Goal: Task Accomplishment & Management: Complete application form

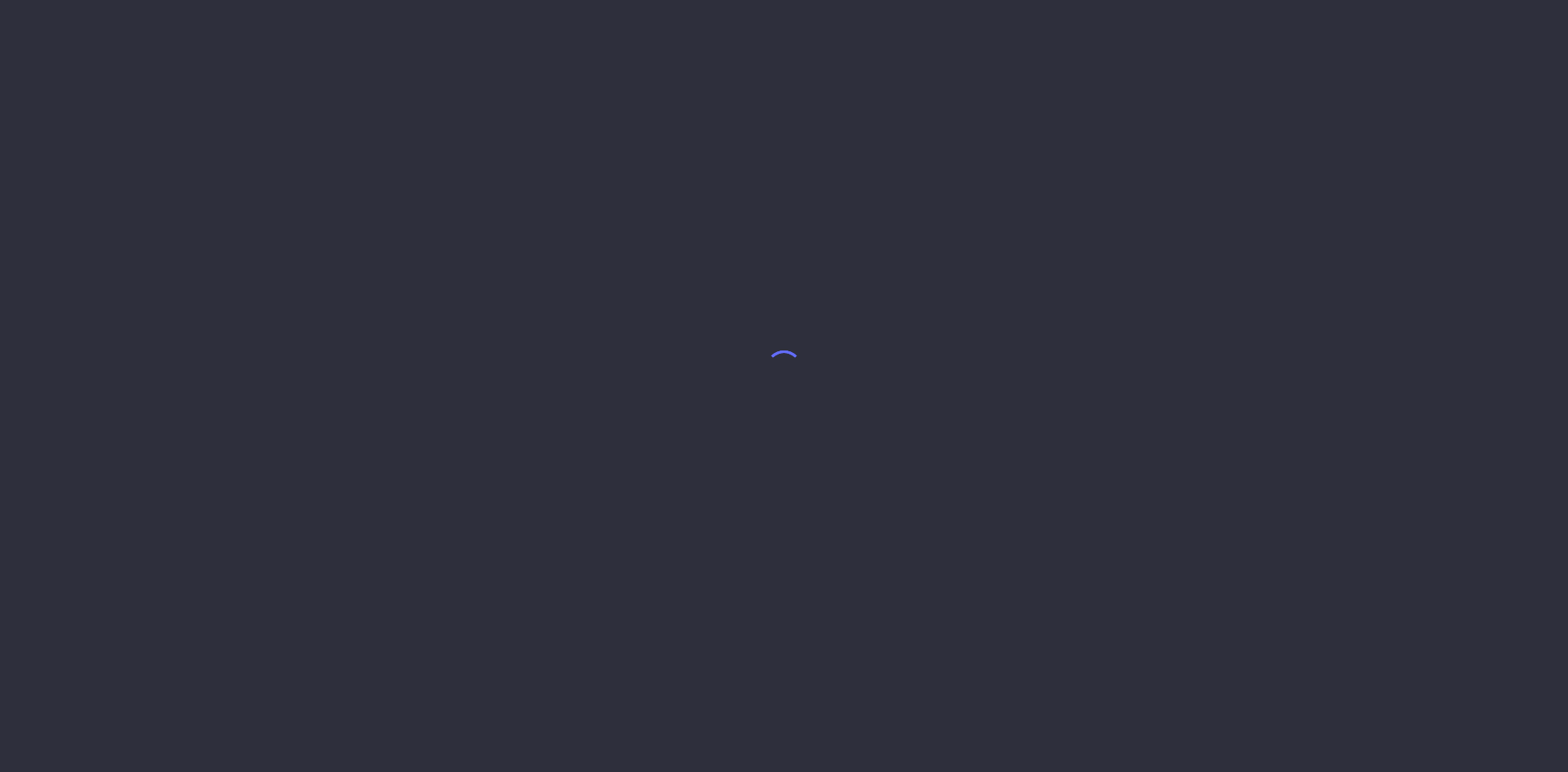
select select "8"
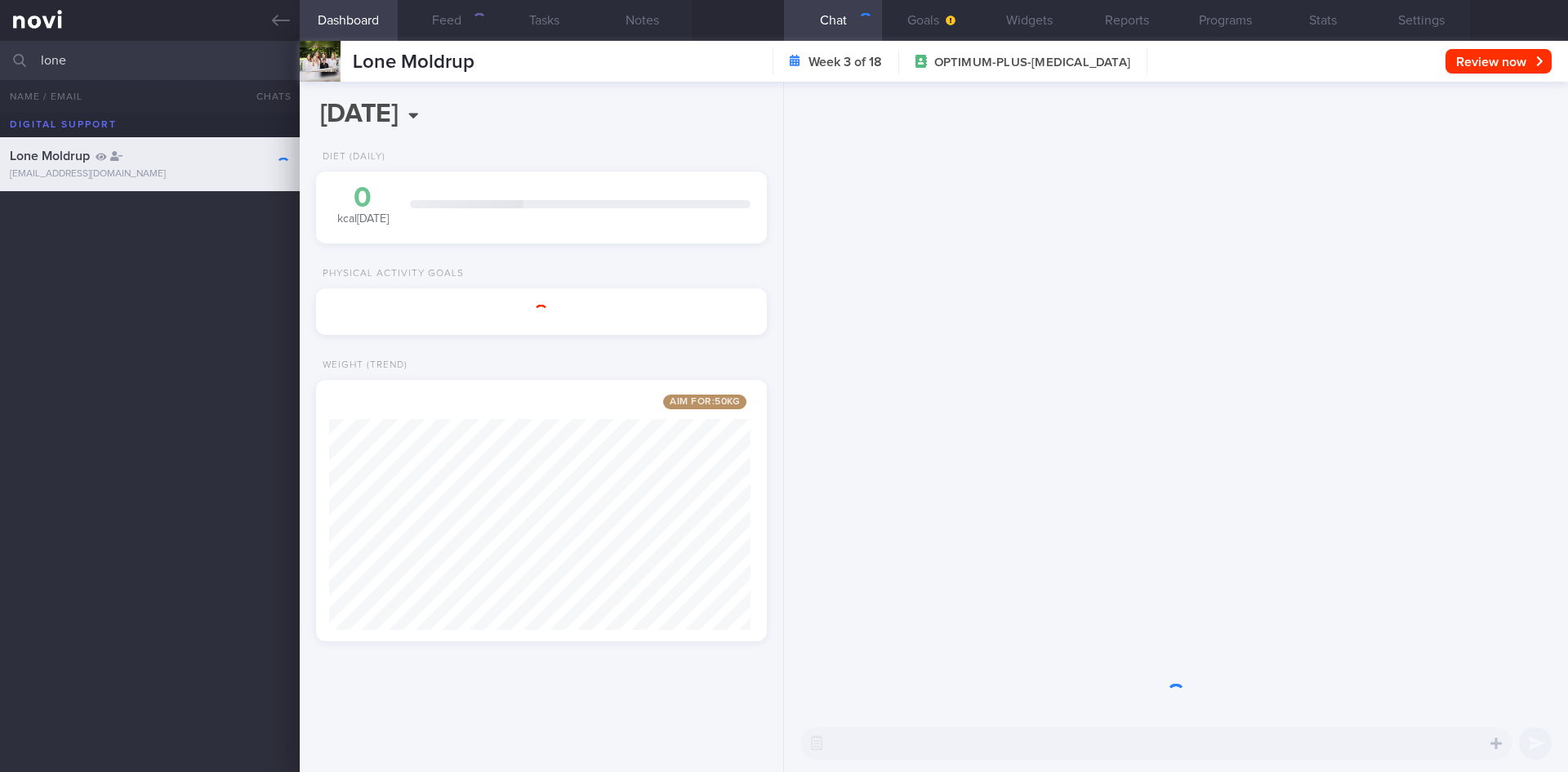
scroll to position [228, 410]
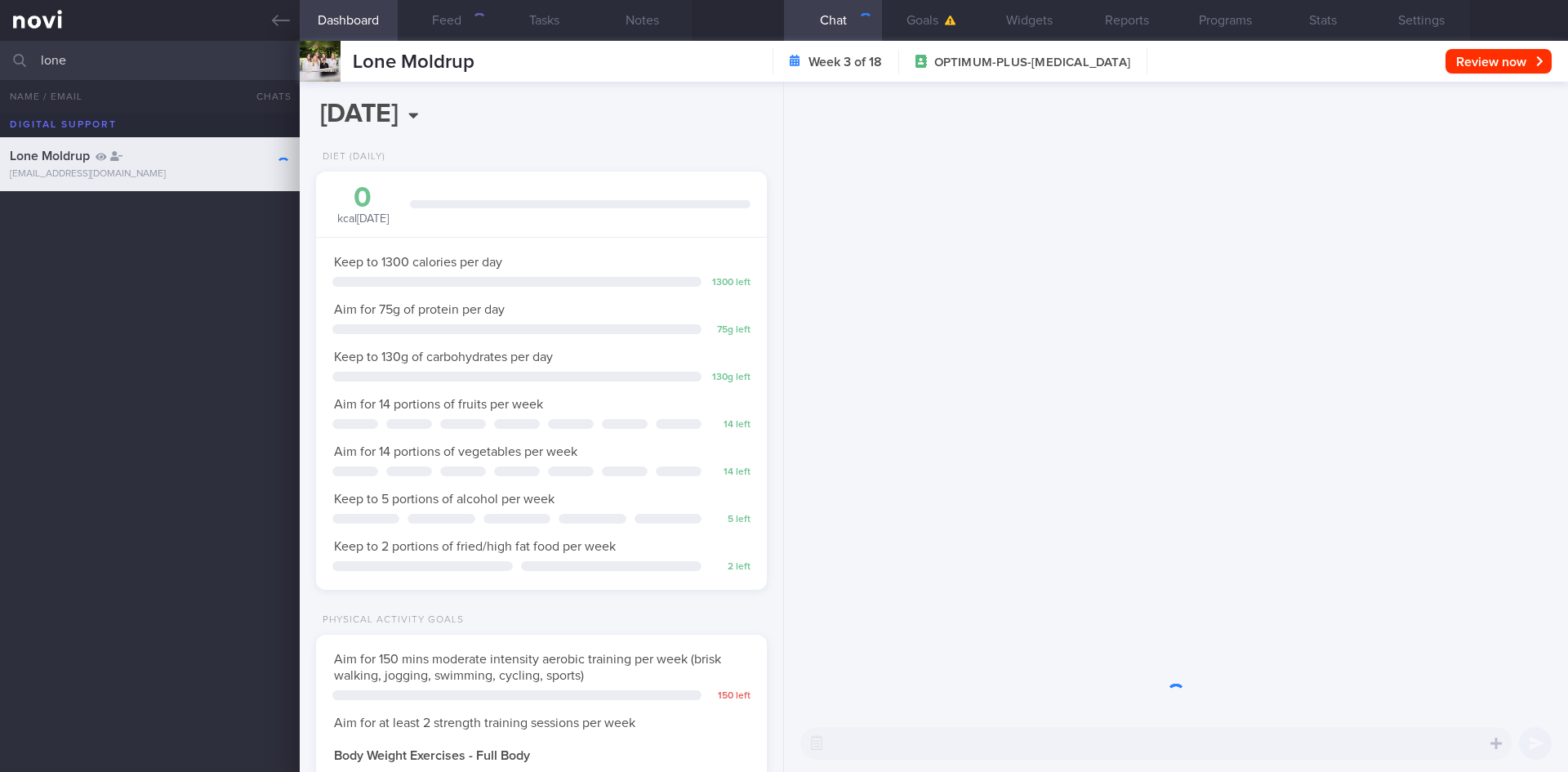
drag, startPoint x: 80, startPoint y: 61, endPoint x: 33, endPoint y: 59, distance: 47.0
click at [33, 59] on div "lone All active patients Assigned patients All active patients Archived patients" at bounding box center [784, 60] width 1568 height 39
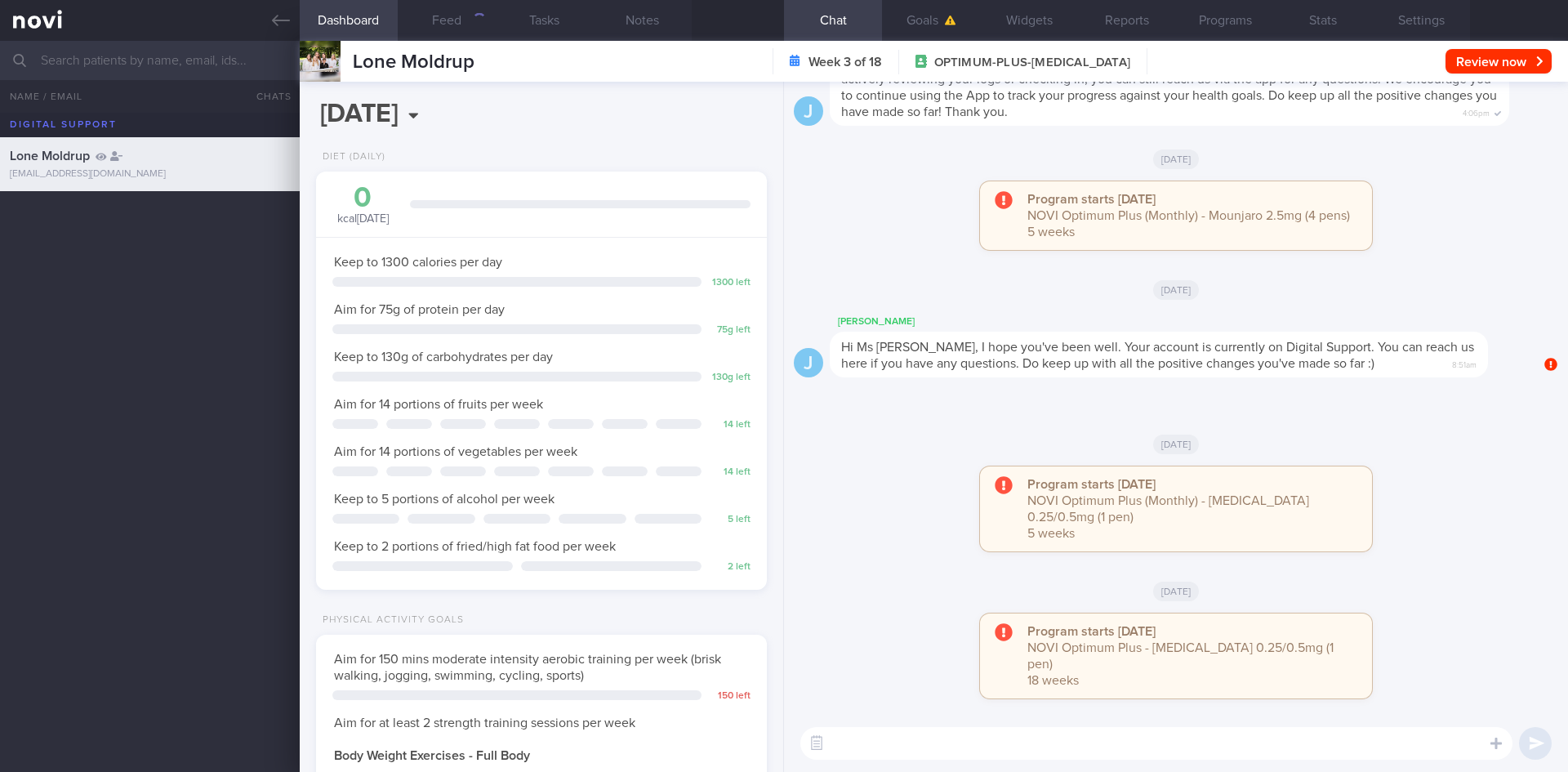
click at [166, 59] on input "text" at bounding box center [784, 60] width 1568 height 39
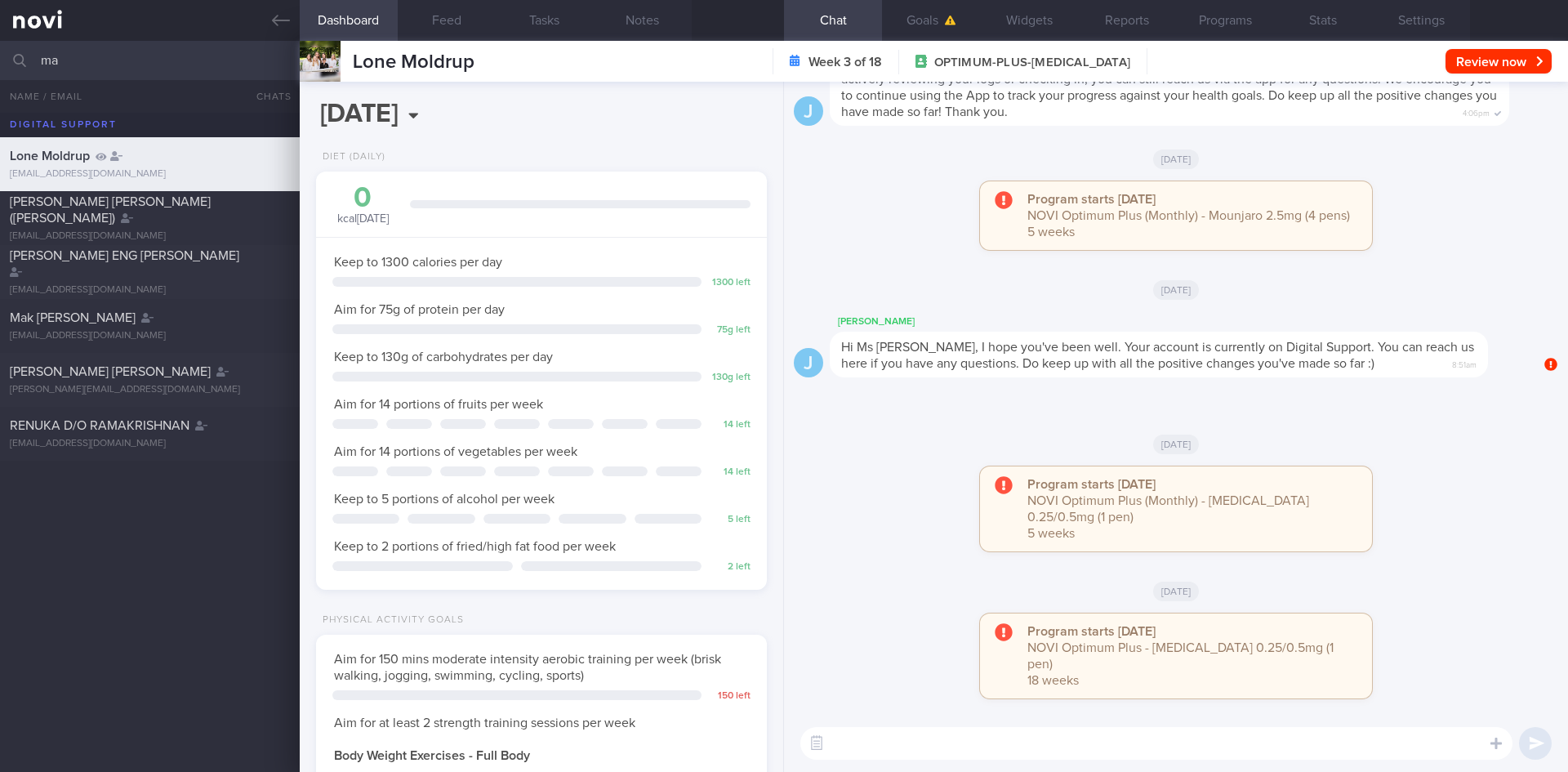
type input "m"
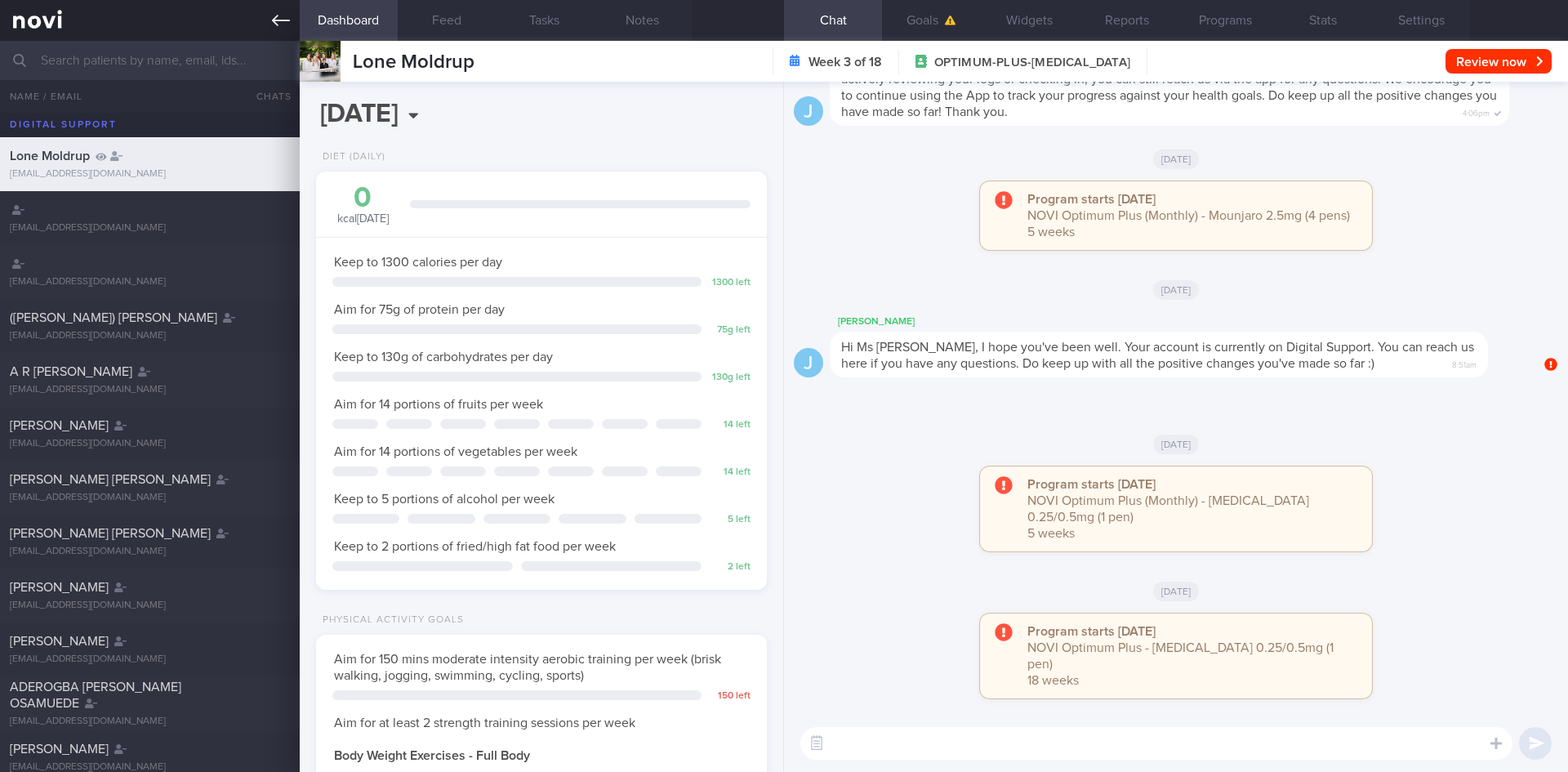
click at [278, 20] on icon at bounding box center [281, 21] width 18 height 18
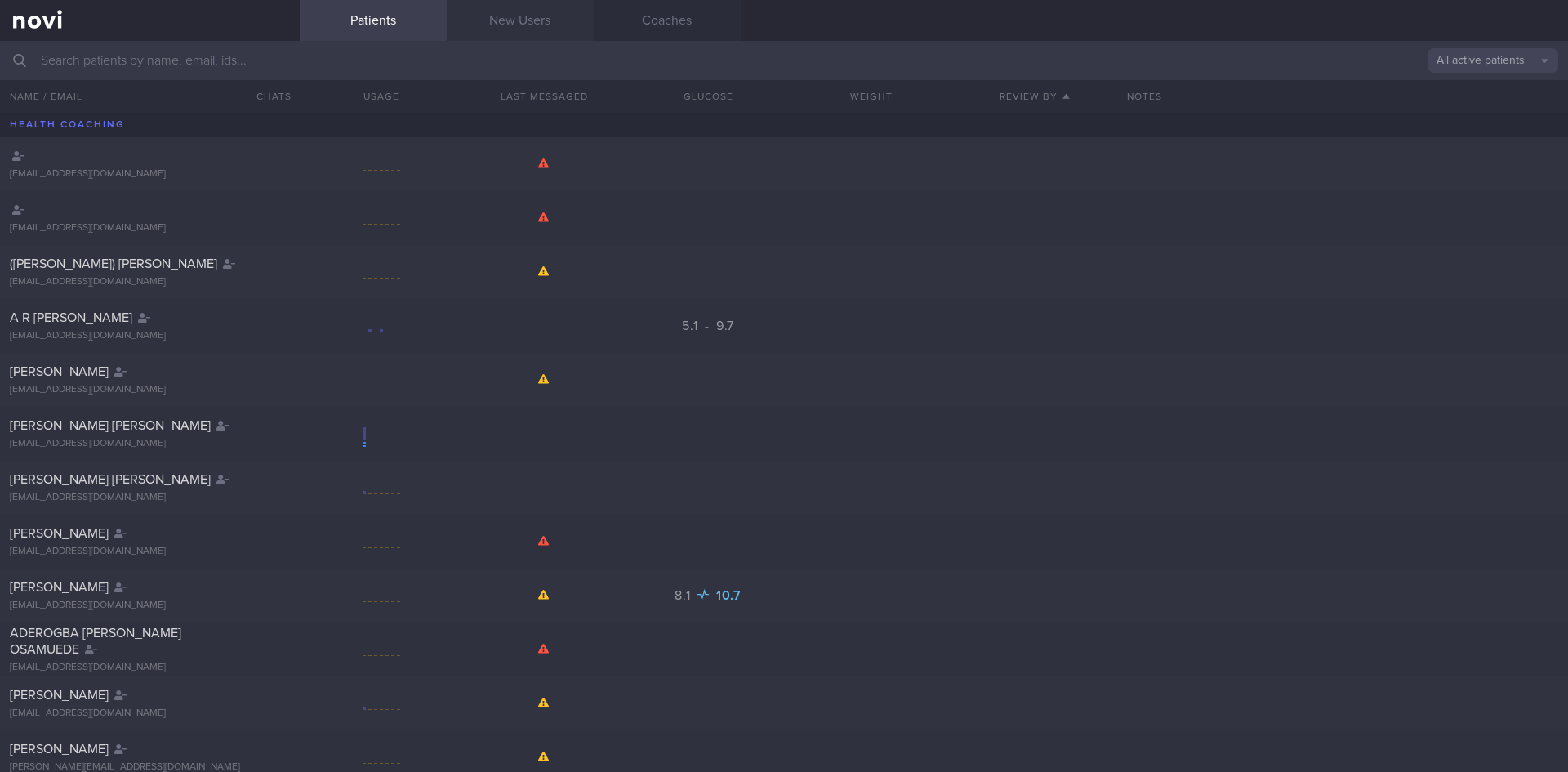
click at [510, 18] on link "New Users" at bounding box center [520, 20] width 147 height 41
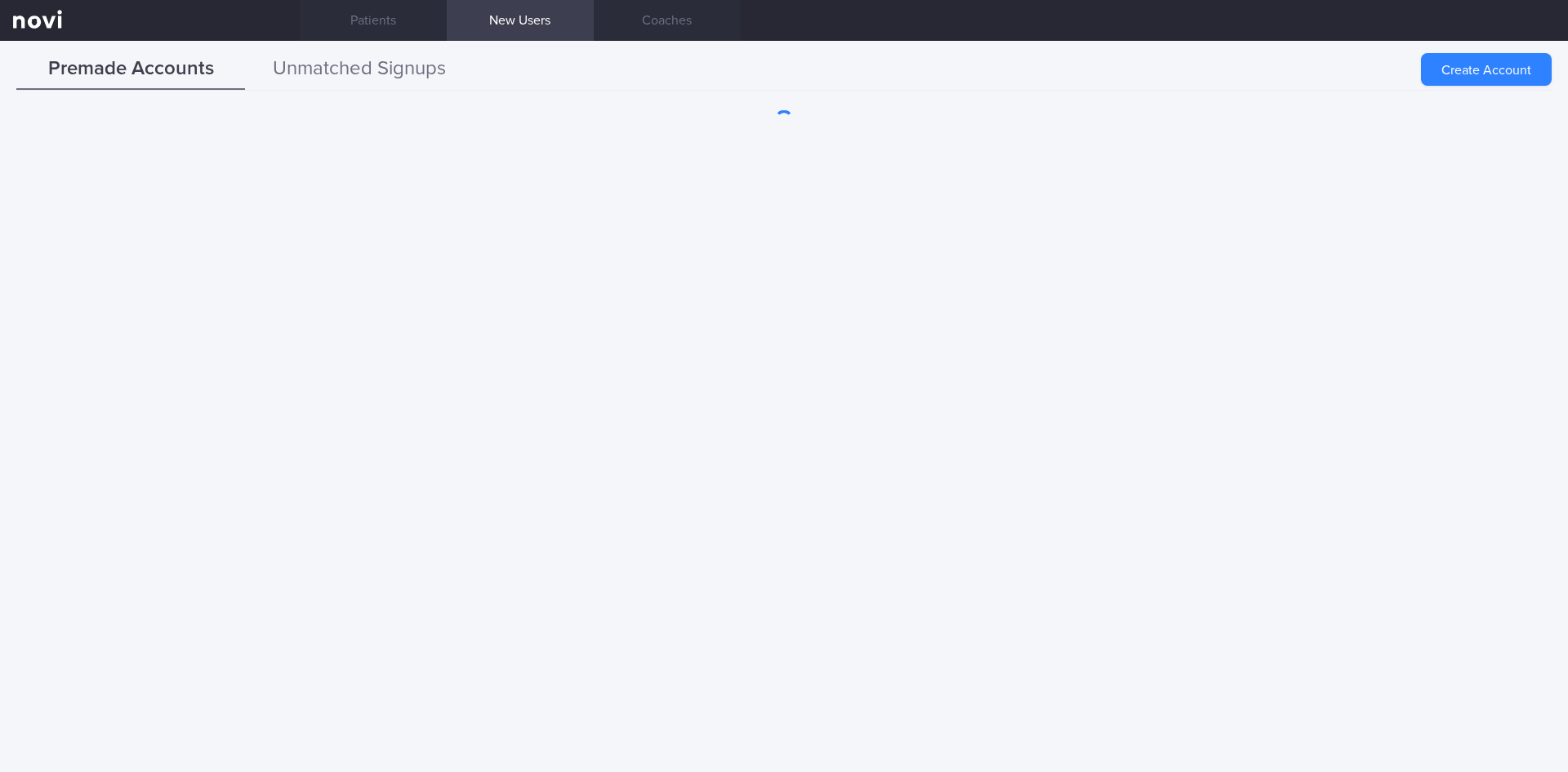
click at [317, 72] on button "Unmatched Signups" at bounding box center [360, 69] width 229 height 41
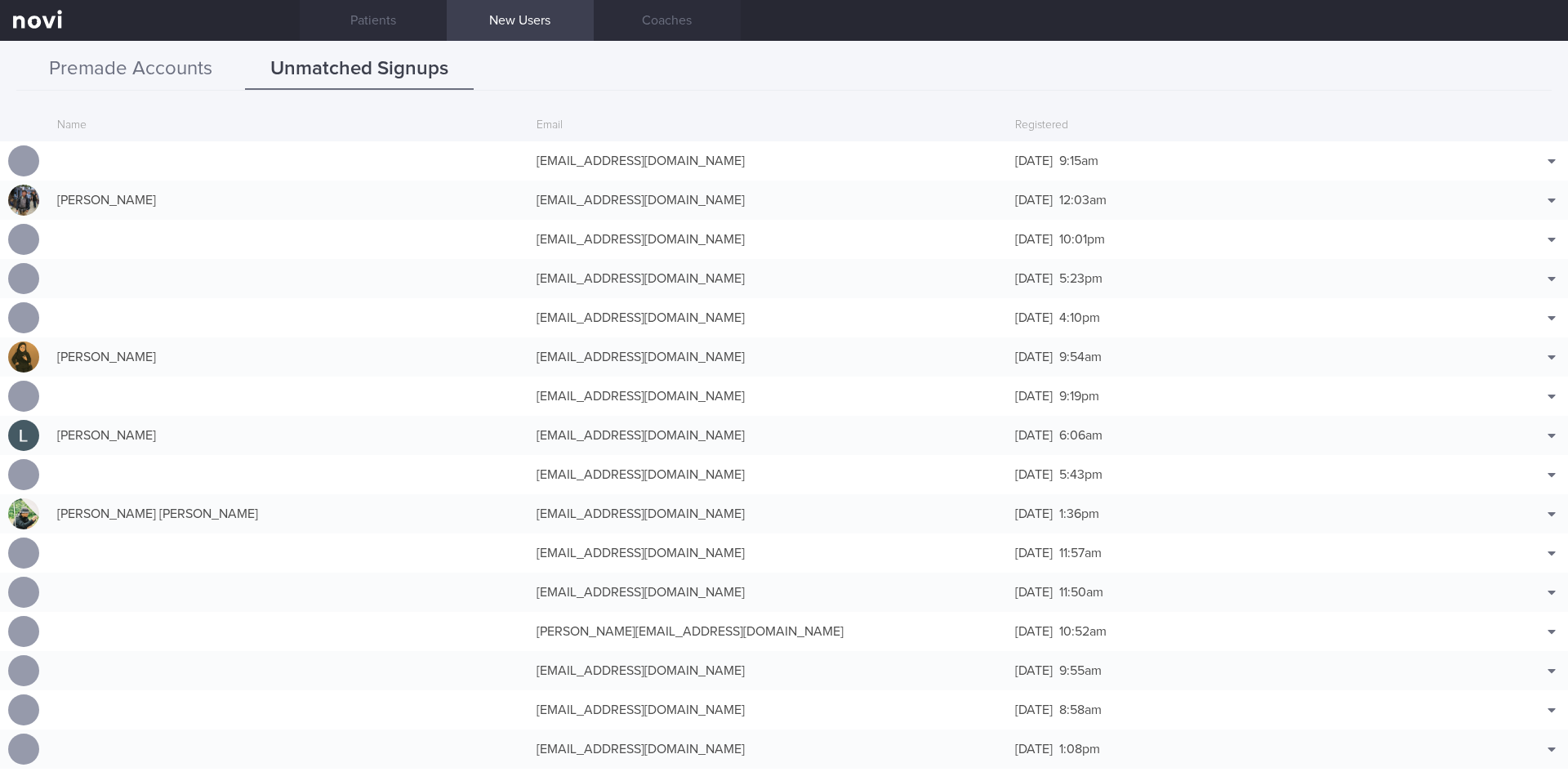
click at [166, 72] on button "Premade Accounts" at bounding box center [131, 69] width 229 height 41
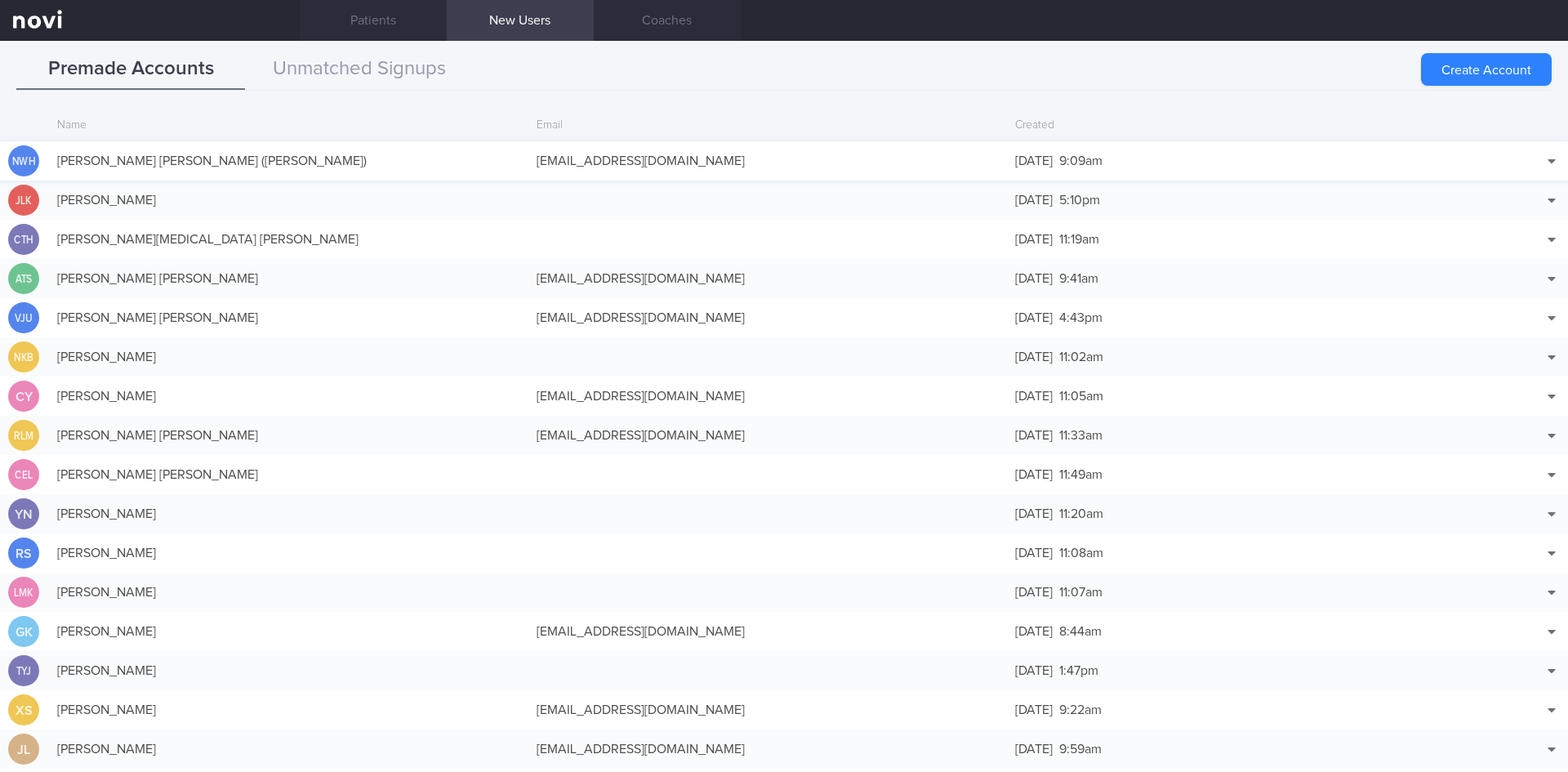
drag, startPoint x: 1501, startPoint y: 68, endPoint x: 1175, endPoint y: 167, distance: 340.7
click at [1501, 66] on button "Create Account" at bounding box center [1486, 69] width 131 height 33
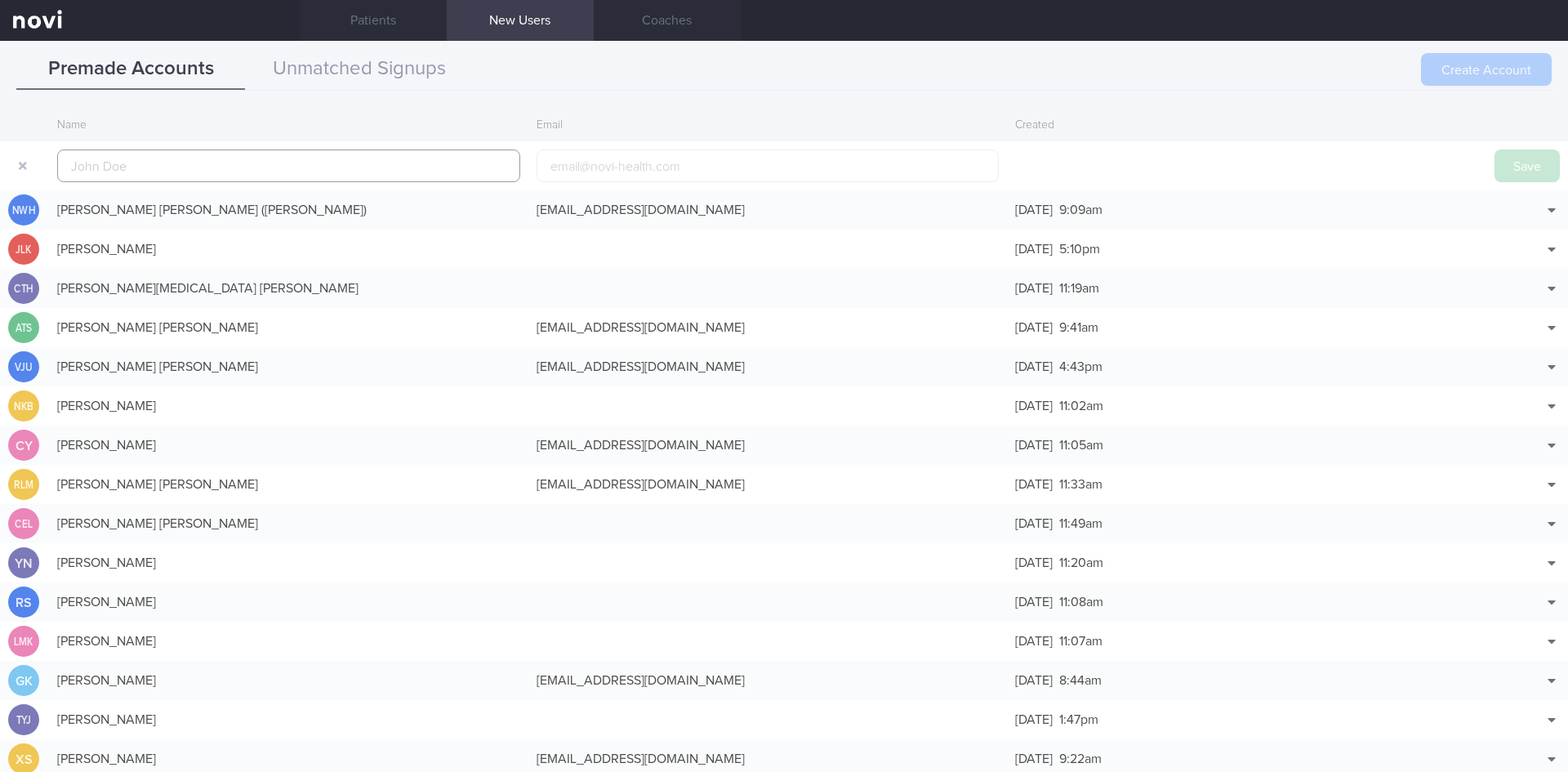
scroll to position [39, 0]
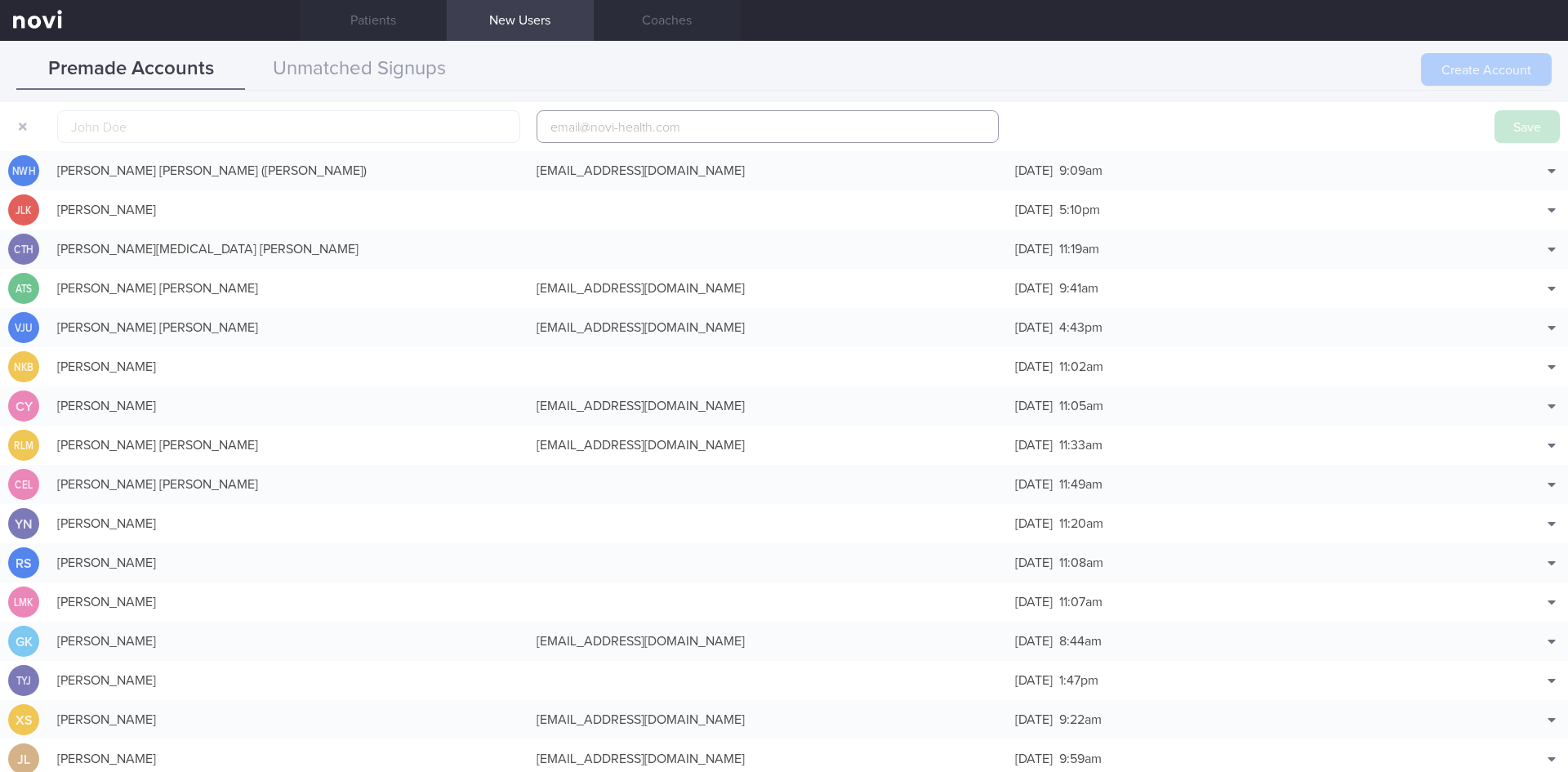
click at [618, 124] on input "email" at bounding box center [768, 126] width 463 height 33
paste input "[EMAIL_ADDRESS][DOMAIN_NAME]"
click at [595, 128] on input "[EMAIL_ADDRESS][DOMAIN_NAME]" at bounding box center [768, 126] width 463 height 33
type input "[EMAIL_ADDRESS][DOMAIN_NAME]"
click at [376, 124] on input "text" at bounding box center [289, 126] width 463 height 33
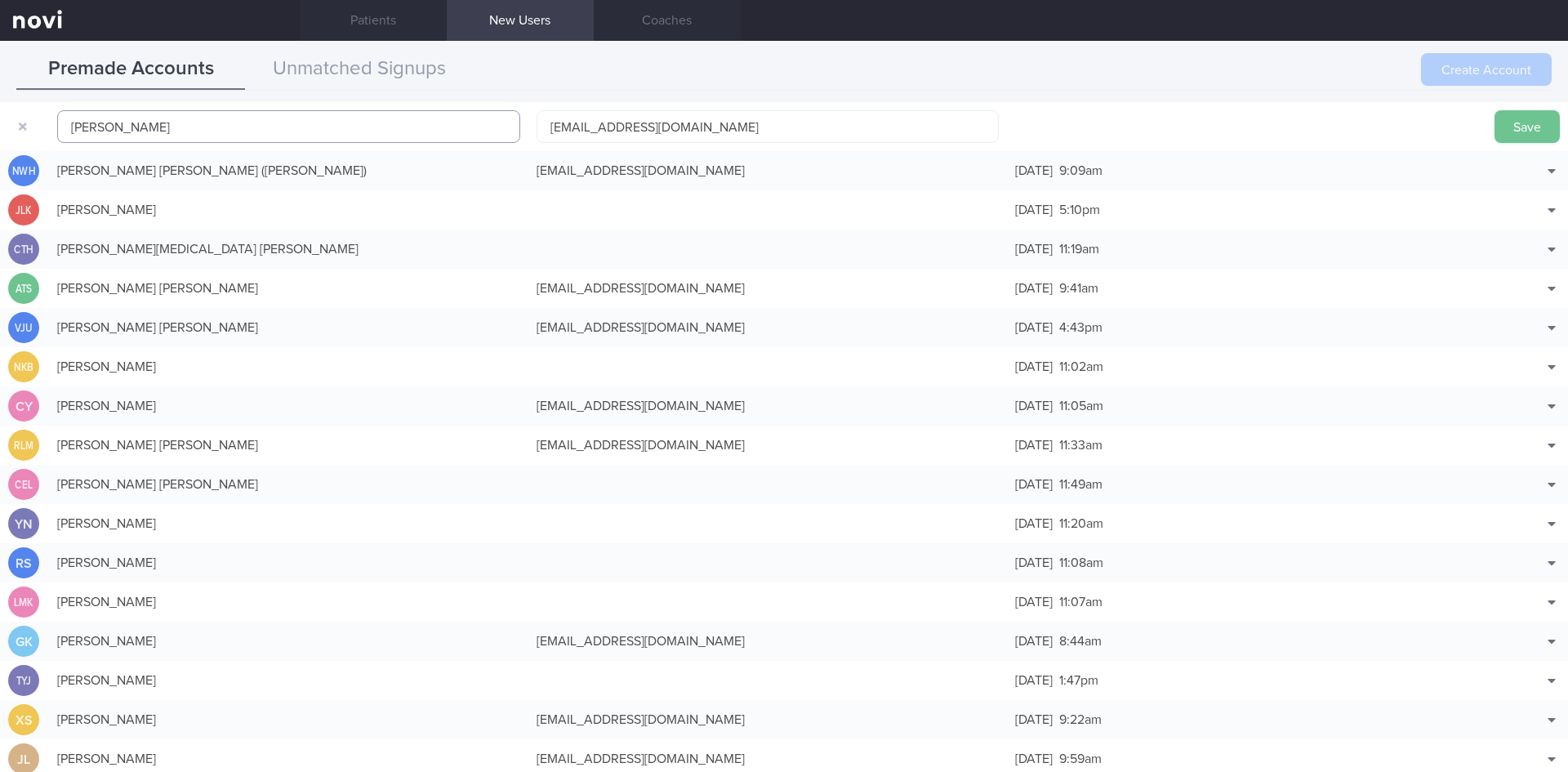
type input "[PERSON_NAME]"
click at [1521, 126] on button "Save" at bounding box center [1527, 126] width 65 height 33
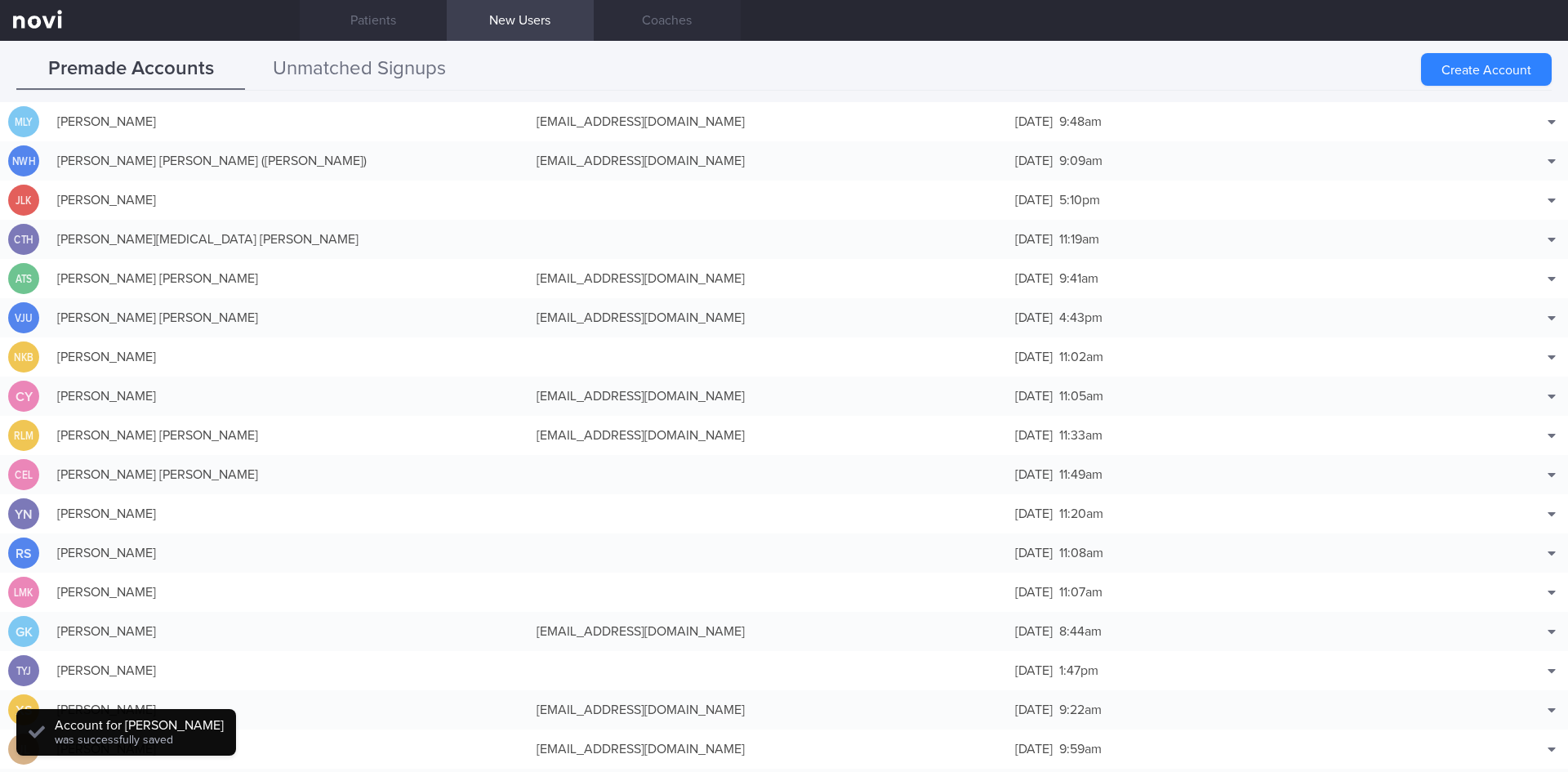
click at [315, 68] on button "Unmatched Signups" at bounding box center [360, 69] width 229 height 41
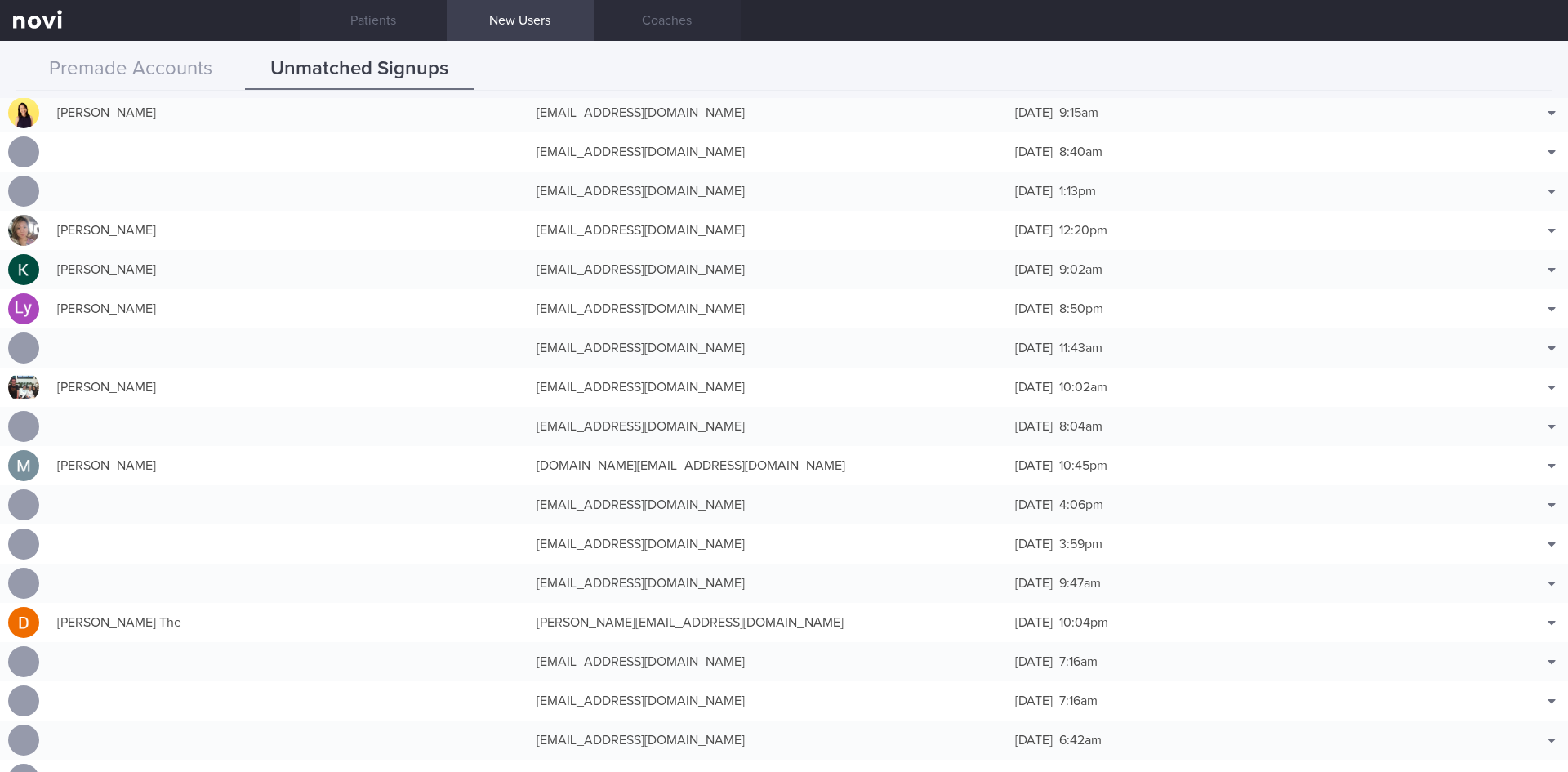
scroll to position [2953, 0]
click at [1512, 329] on button "Match with..." at bounding box center [1510, 332] width 107 height 25
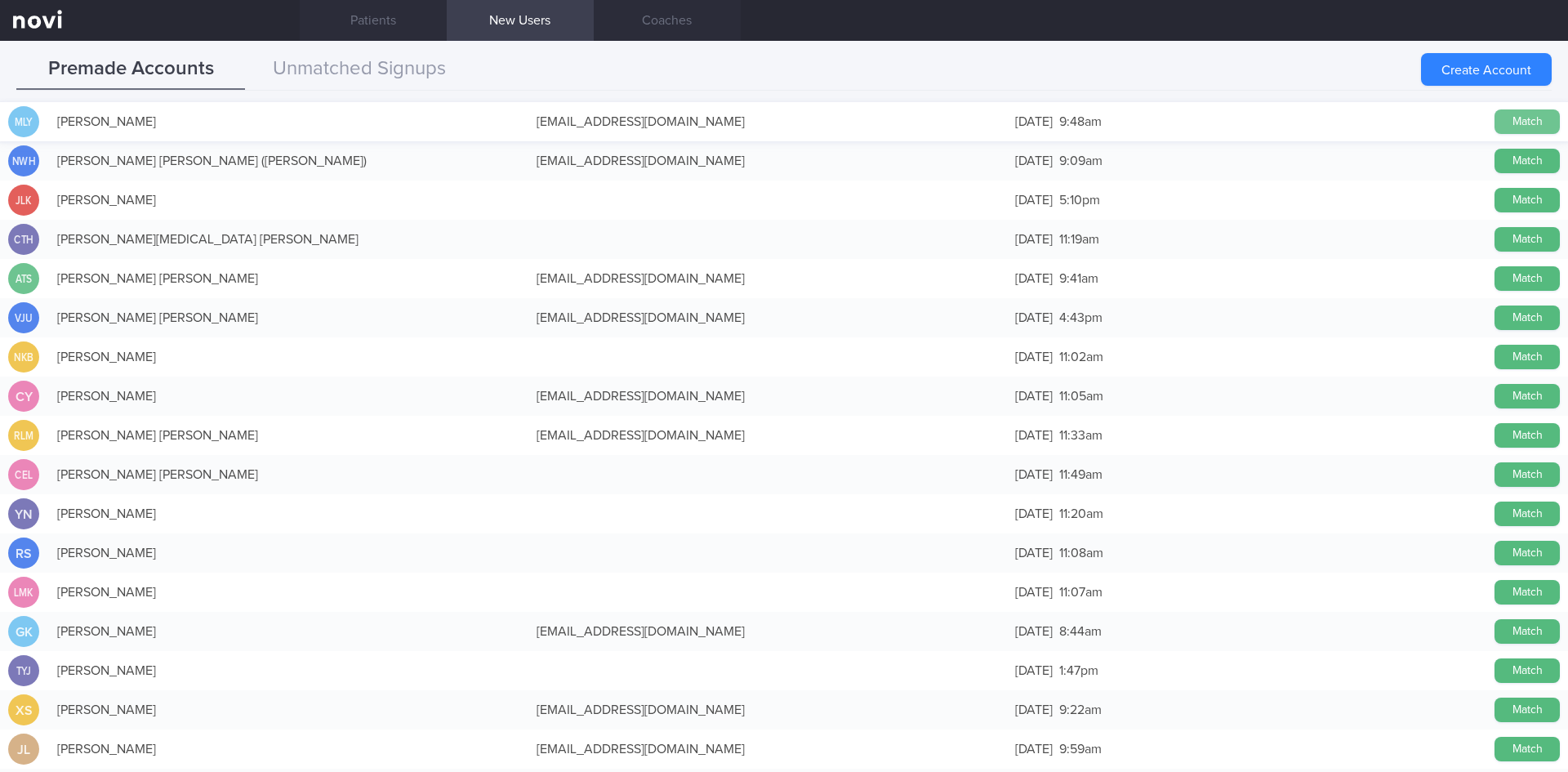
click at [1519, 113] on button "Match" at bounding box center [1527, 122] width 65 height 25
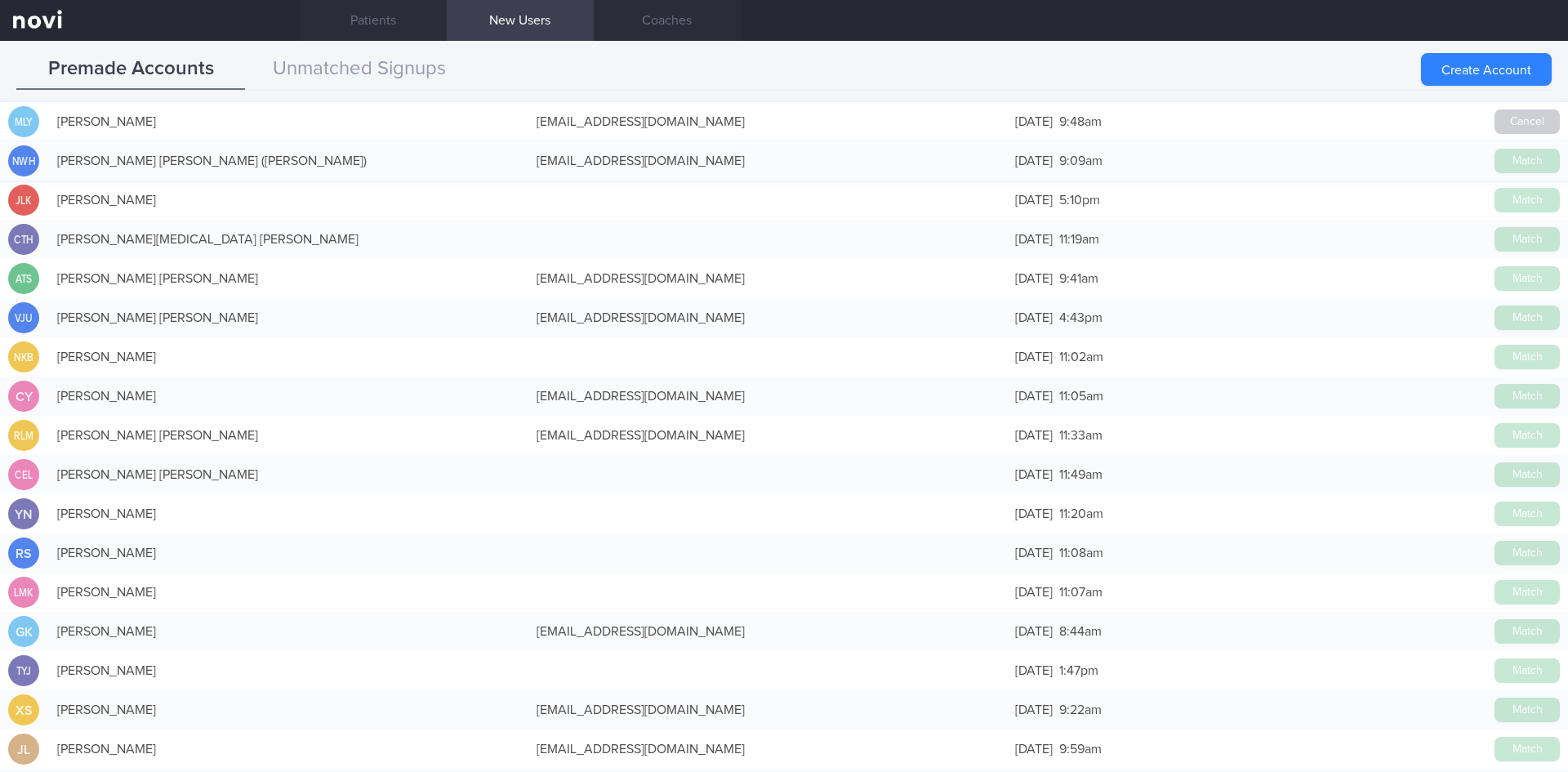
scroll to position [2949, 0]
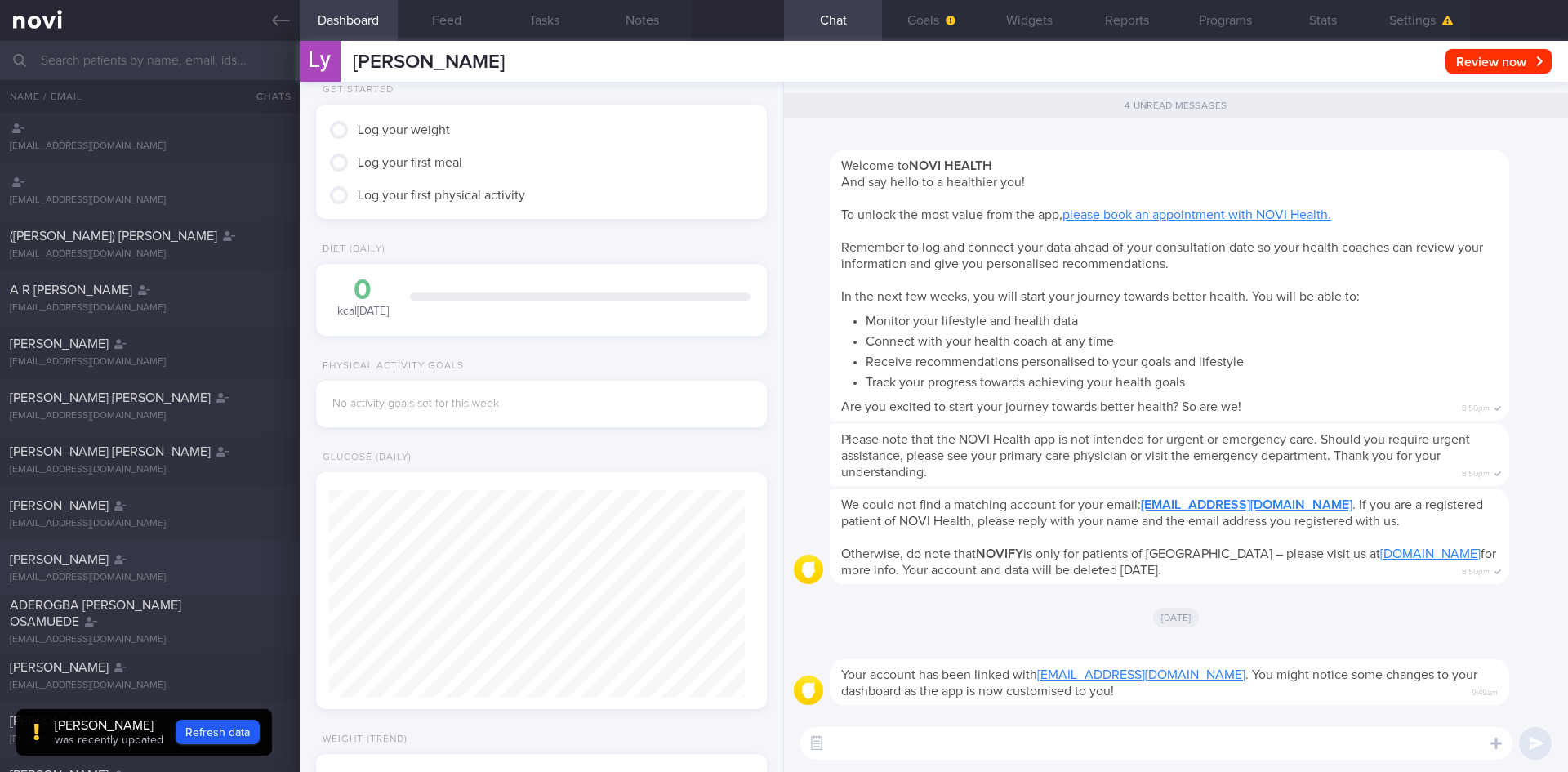
scroll to position [82, 0]
click at [192, 735] on button "Refresh data" at bounding box center [217, 732] width 84 height 25
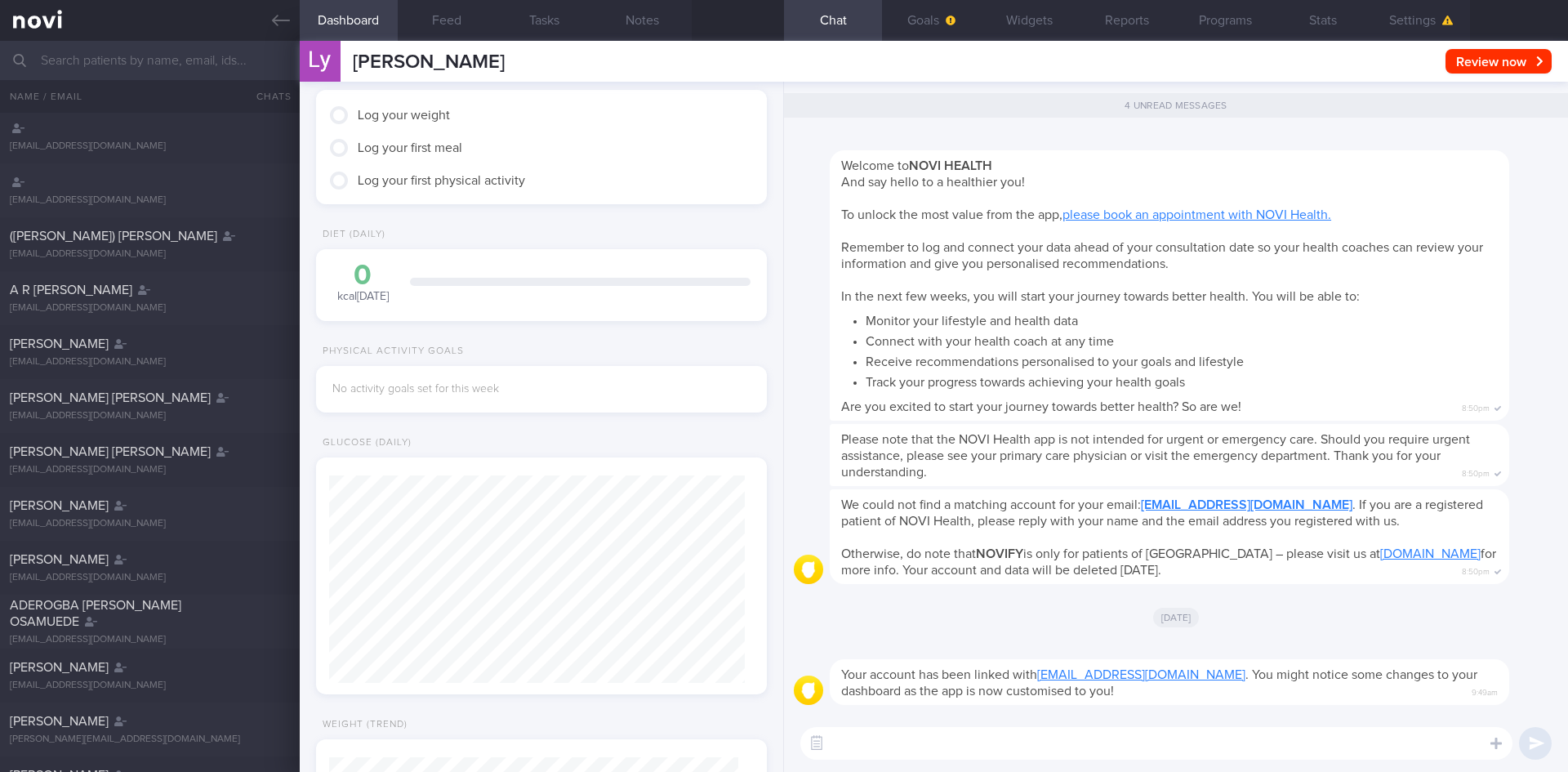
scroll to position [208, 417]
click at [948, 15] on icon "button" at bounding box center [951, 20] width 10 height 10
